Goal: Check status: Check status

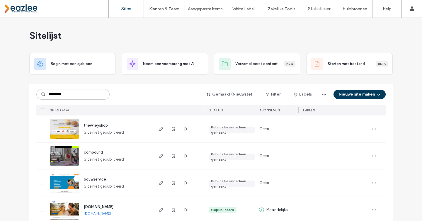
type input "**********"
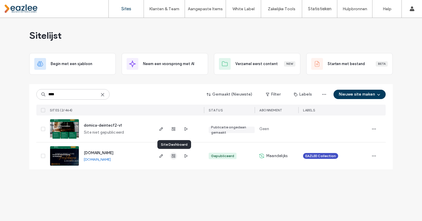
type input "****"
click at [174, 154] on use "button" at bounding box center [174, 156] width 4 height 4
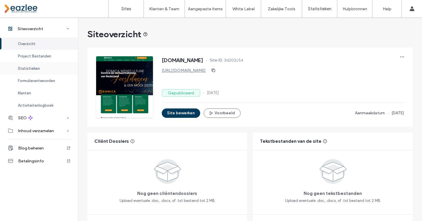
click at [37, 67] on span "Statistieken" at bounding box center [29, 68] width 22 height 4
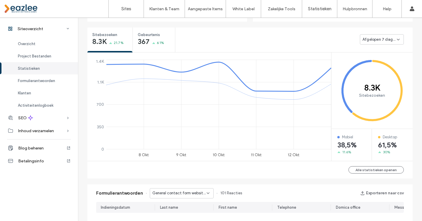
scroll to position [218, 0]
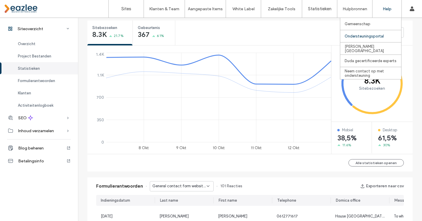
click at [366, 33] on div "Ondersteuningsportal" at bounding box center [372, 36] width 57 height 12
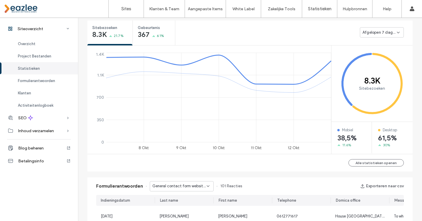
click at [390, 30] on span "Afgelopen 7 dagen" at bounding box center [379, 33] width 34 height 6
click at [384, 60] on span "Afgelopen 30 dagen" at bounding box center [378, 63] width 36 height 6
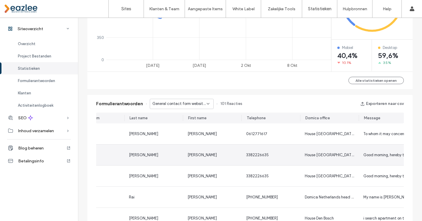
scroll to position [0, 0]
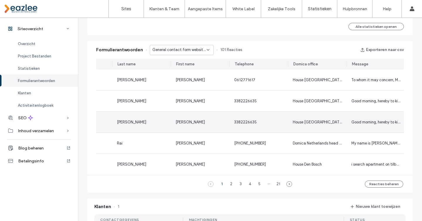
scroll to position [0, 57]
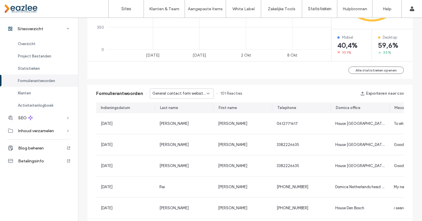
click at [181, 94] on span "General contact form website - Contact pagina" at bounding box center [179, 93] width 54 height 6
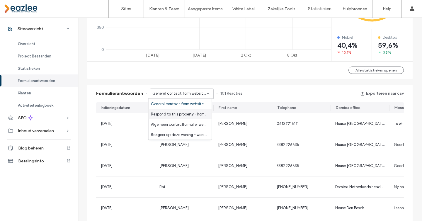
click at [194, 111] on span "Respond to this property - home pagina" at bounding box center [179, 114] width 56 height 6
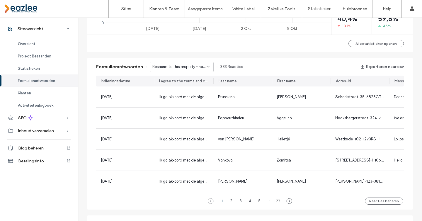
click at [179, 68] on span "Respond to this property - home pagina" at bounding box center [179, 67] width 54 height 6
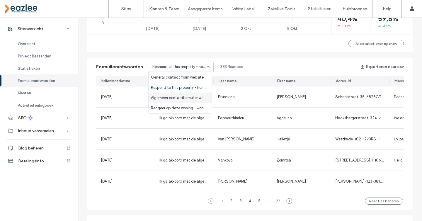
click at [189, 97] on span "Algemeen contactformulier website - Contact pagina" at bounding box center [179, 98] width 56 height 6
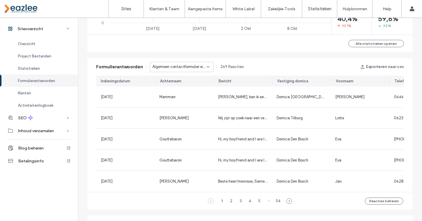
click at [41, 79] on span "Formulierantwoorden" at bounding box center [36, 80] width 37 height 4
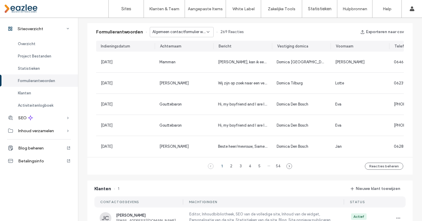
click at [192, 31] on span "Algemeen contactformulier website - Contact pagina" at bounding box center [179, 32] width 54 height 6
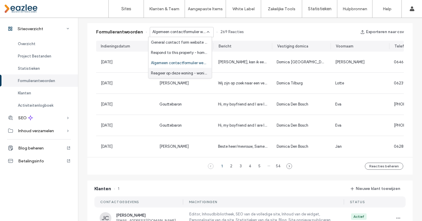
click at [182, 74] on span "Reageer op deze woning - woning pagina" at bounding box center [179, 73] width 56 height 6
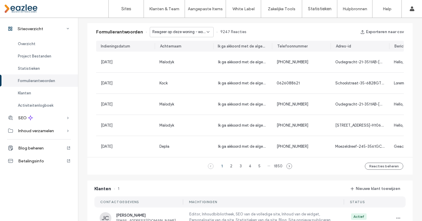
click at [168, 30] on span "Reageer op deze woning - woning pagina" at bounding box center [179, 32] width 54 height 6
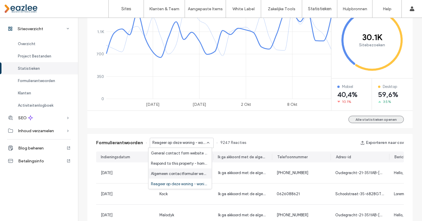
click at [382, 117] on button "Alle statistieken openen" at bounding box center [375, 119] width 55 height 7
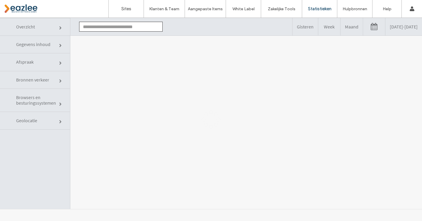
type input "**********"
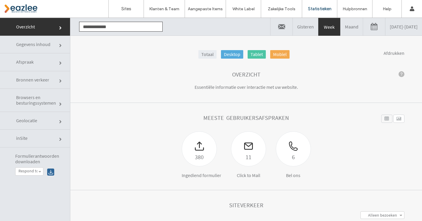
click at [340, 25] on link "Maand" at bounding box center [351, 27] width 22 height 18
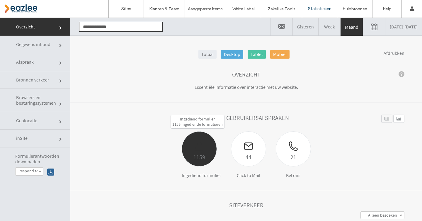
click at [201, 151] on div at bounding box center [199, 141] width 35 height 20
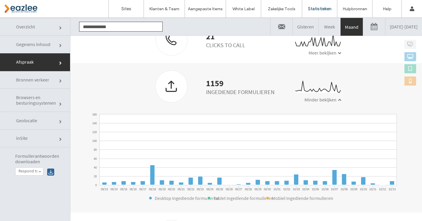
scroll to position [207, 0]
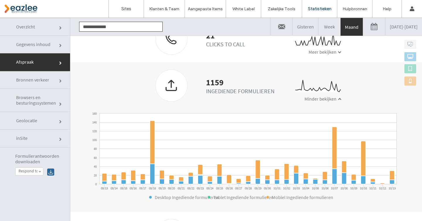
click at [61, 81] on span at bounding box center [61, 81] width 4 height 4
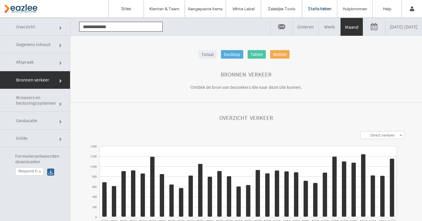
click at [54, 62] on link "Afspraak" at bounding box center [35, 62] width 70 height 18
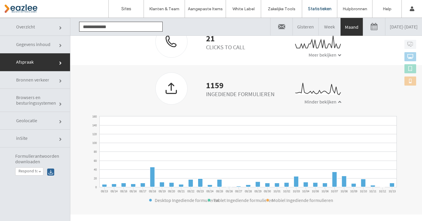
click at [33, 170] on label "Respond to this property" at bounding box center [27, 170] width 19 height 5
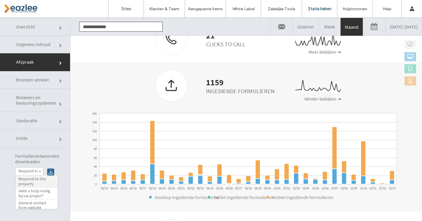
click at [39, 181] on label "Respond to this property" at bounding box center [36, 181] width 36 height 10
click at [49, 173] on div at bounding box center [50, 171] width 7 height 7
click at [37, 172] on label "Respond to this property" at bounding box center [27, 170] width 19 height 5
click at [41, 189] on label "Hebt u hulp nodig bij uw project?" at bounding box center [36, 186] width 36 height 10
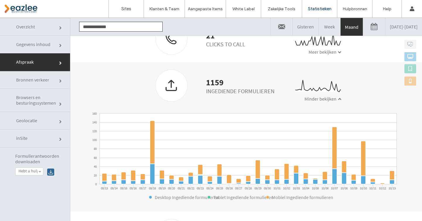
click at [51, 172] on div at bounding box center [50, 171] width 7 height 7
click at [37, 170] on link "Hebt u hulp nodig bij uw project?" at bounding box center [30, 171] width 28 height 8
click at [35, 196] on label "General contact form website" at bounding box center [36, 198] width 36 height 10
click at [50, 172] on div at bounding box center [50, 171] width 7 height 7
click at [47, 84] on link "Bronnen verkeer" at bounding box center [35, 80] width 70 height 18
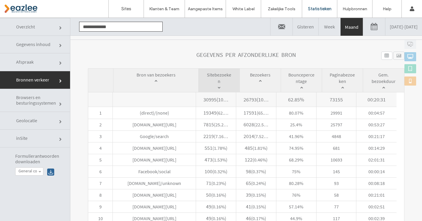
scroll to position [267, 0]
